Goal: Task Accomplishment & Management: Manage account settings

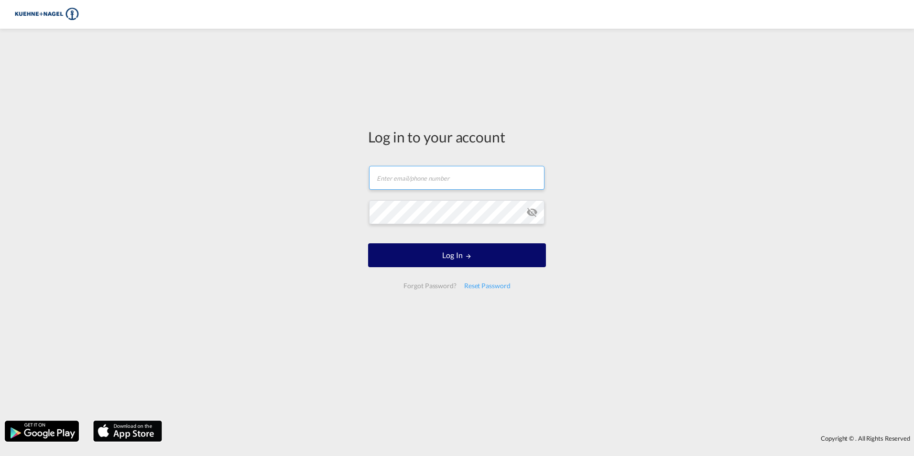
type input "[PERSON_NAME][EMAIL_ADDRESS][PERSON_NAME][PERSON_NAME][DOMAIN_NAME]"
click at [450, 254] on button "Log In" at bounding box center [457, 255] width 178 height 24
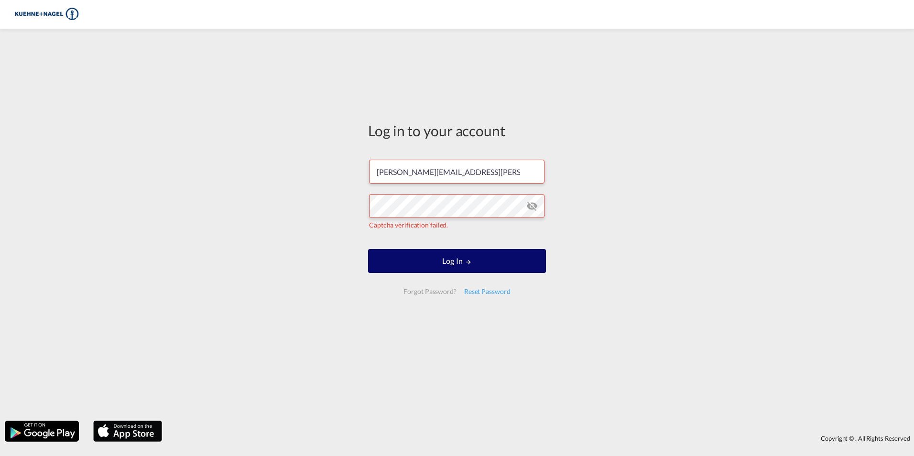
click at [448, 264] on button "Log In" at bounding box center [457, 261] width 178 height 24
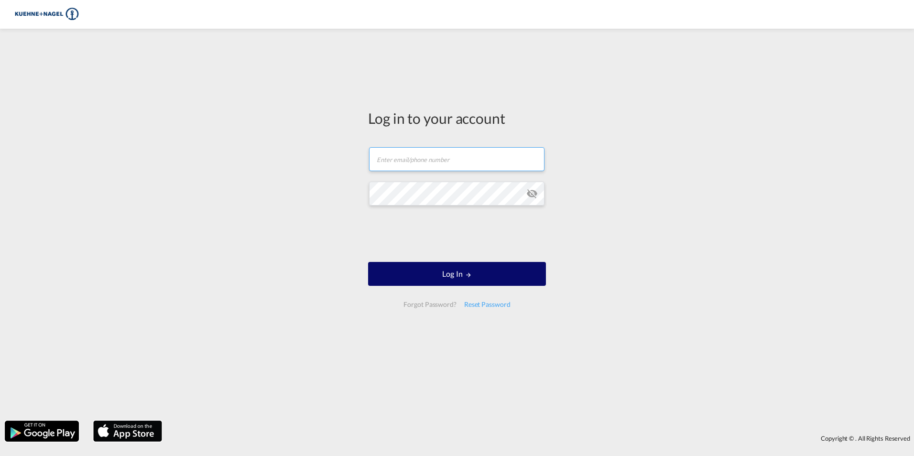
type input "[PERSON_NAME][EMAIL_ADDRESS][PERSON_NAME][PERSON_NAME][DOMAIN_NAME]"
click at [501, 272] on button "Log In" at bounding box center [457, 274] width 178 height 24
